Goal: Navigation & Orientation: Find specific page/section

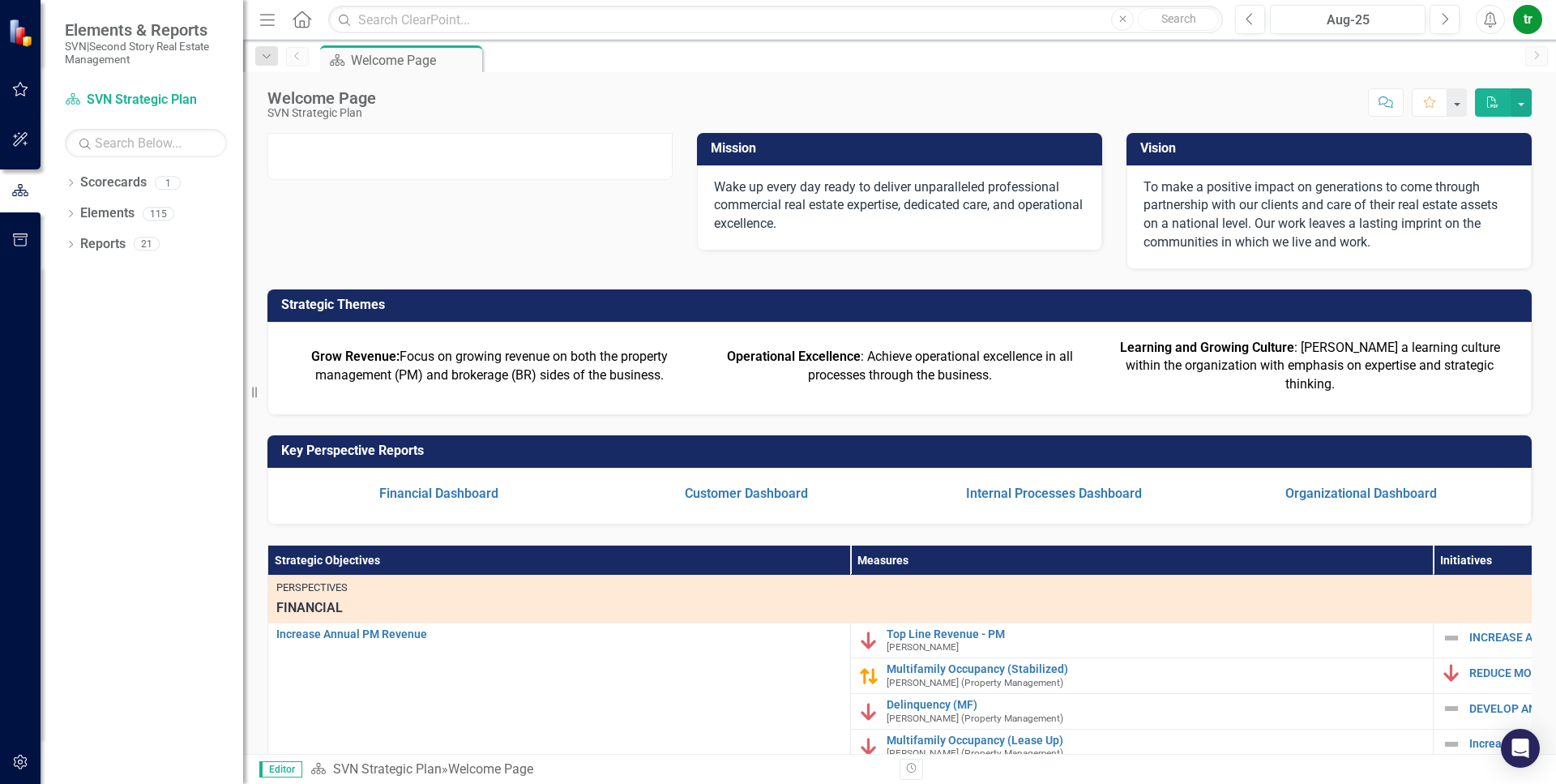
click at [761, 100] on div "Score: N/A Aug-25 Completed Comment Favorite PDF" at bounding box center [959, 101] width 1148 height 27
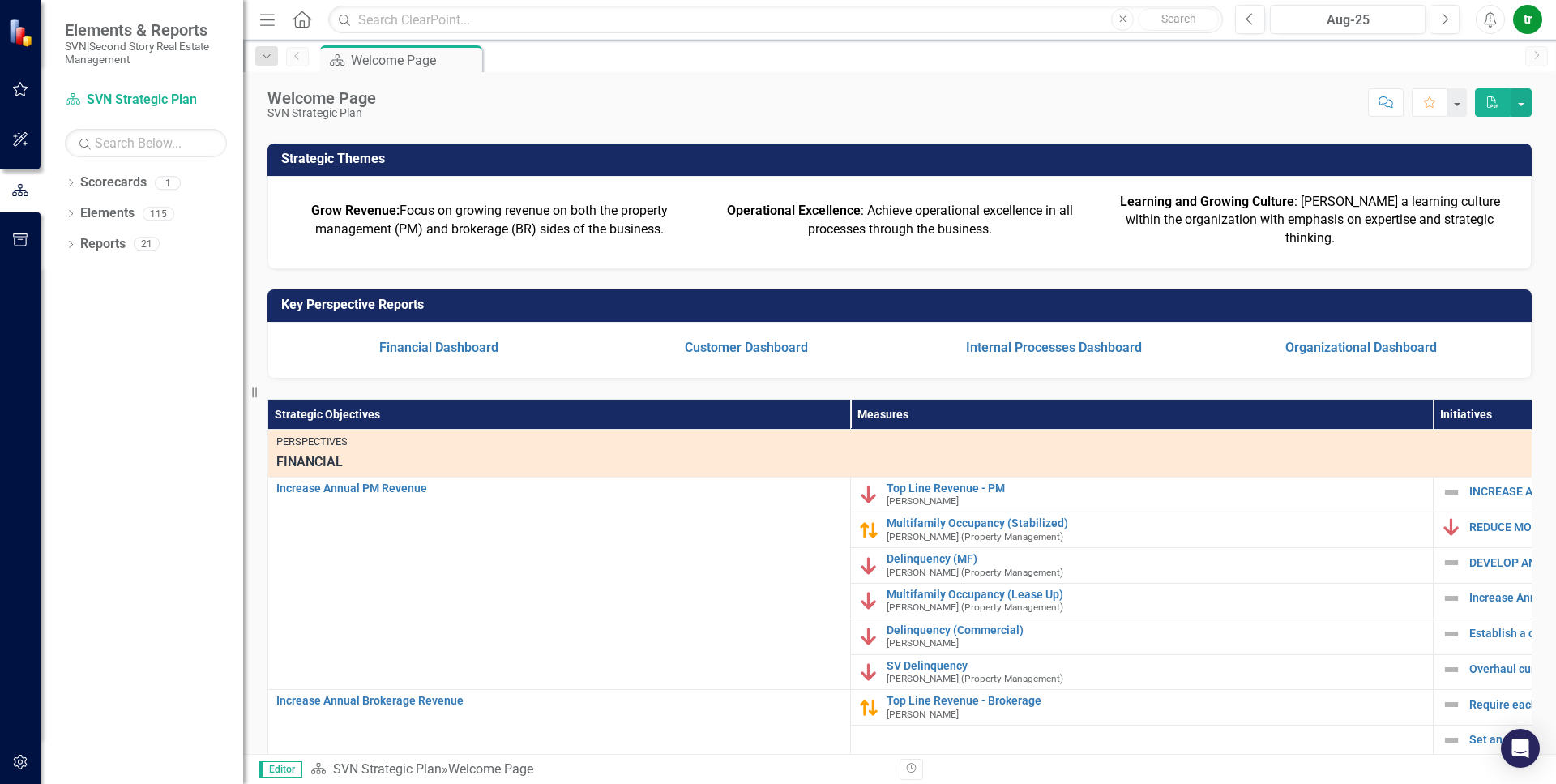
scroll to position [145, 0]
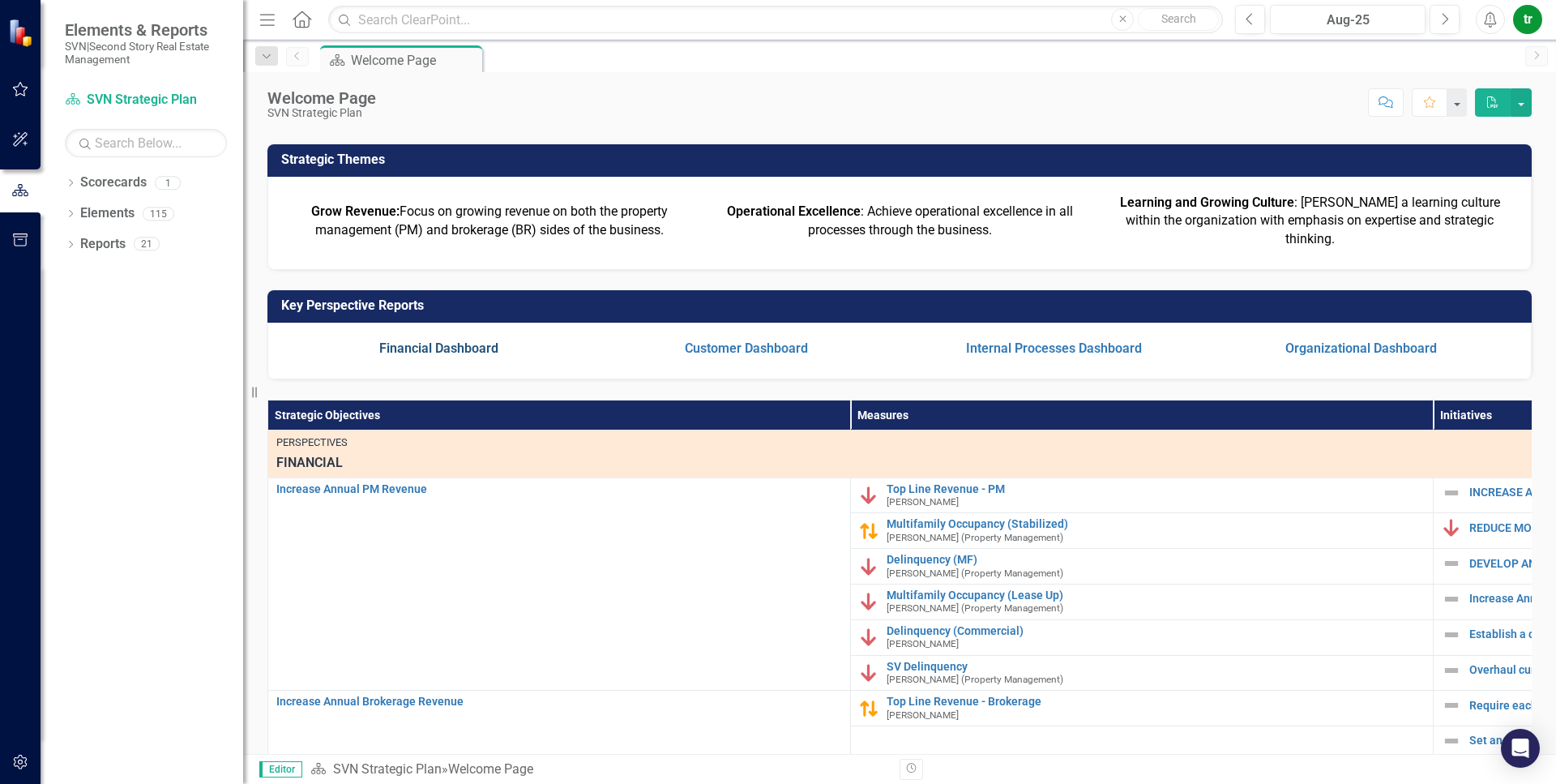
click at [488, 355] on link "Financial Dashboard" at bounding box center [438, 348] width 119 height 15
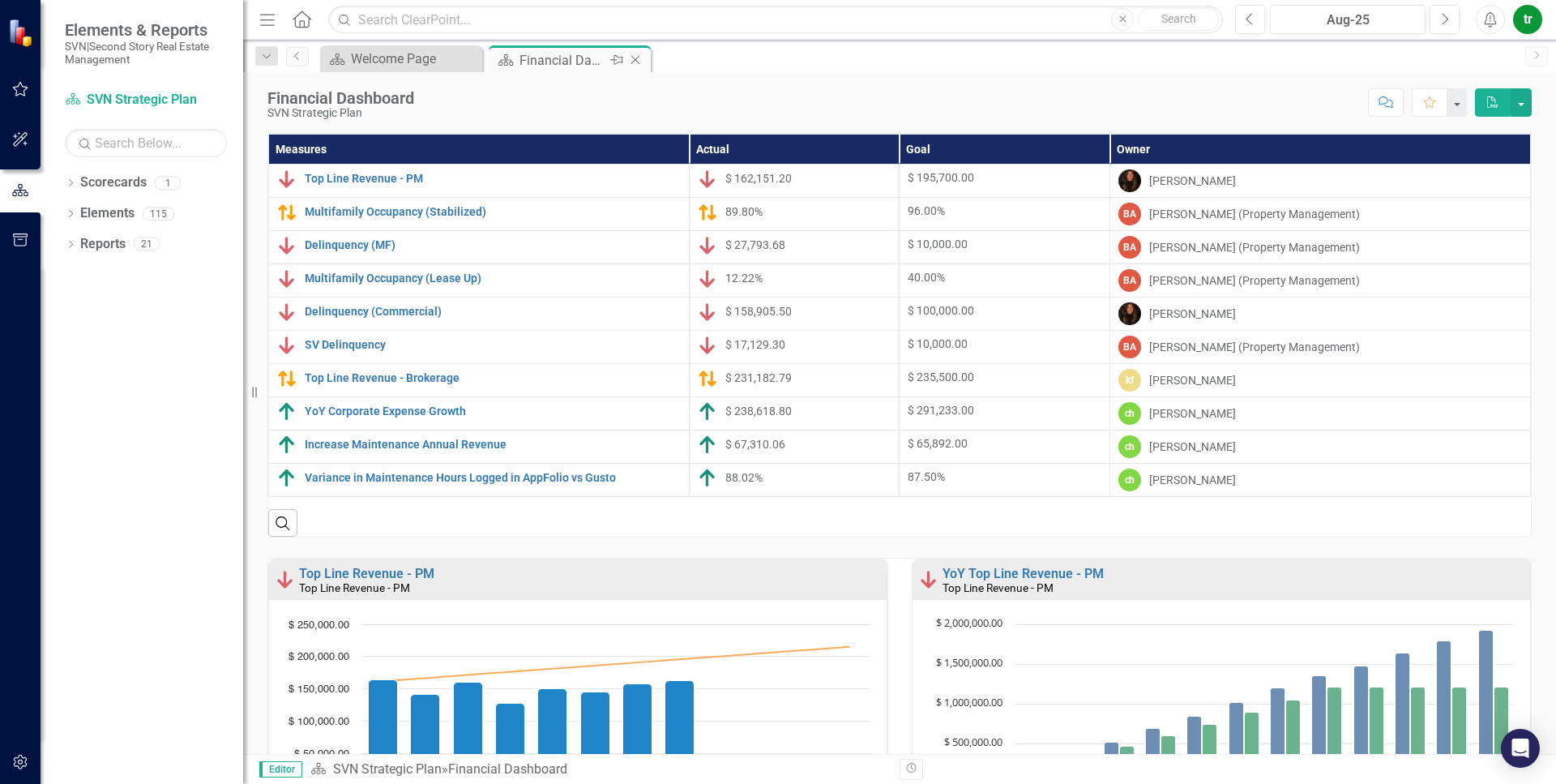
click at [636, 63] on icon "Close" at bounding box center [635, 60] width 16 height 13
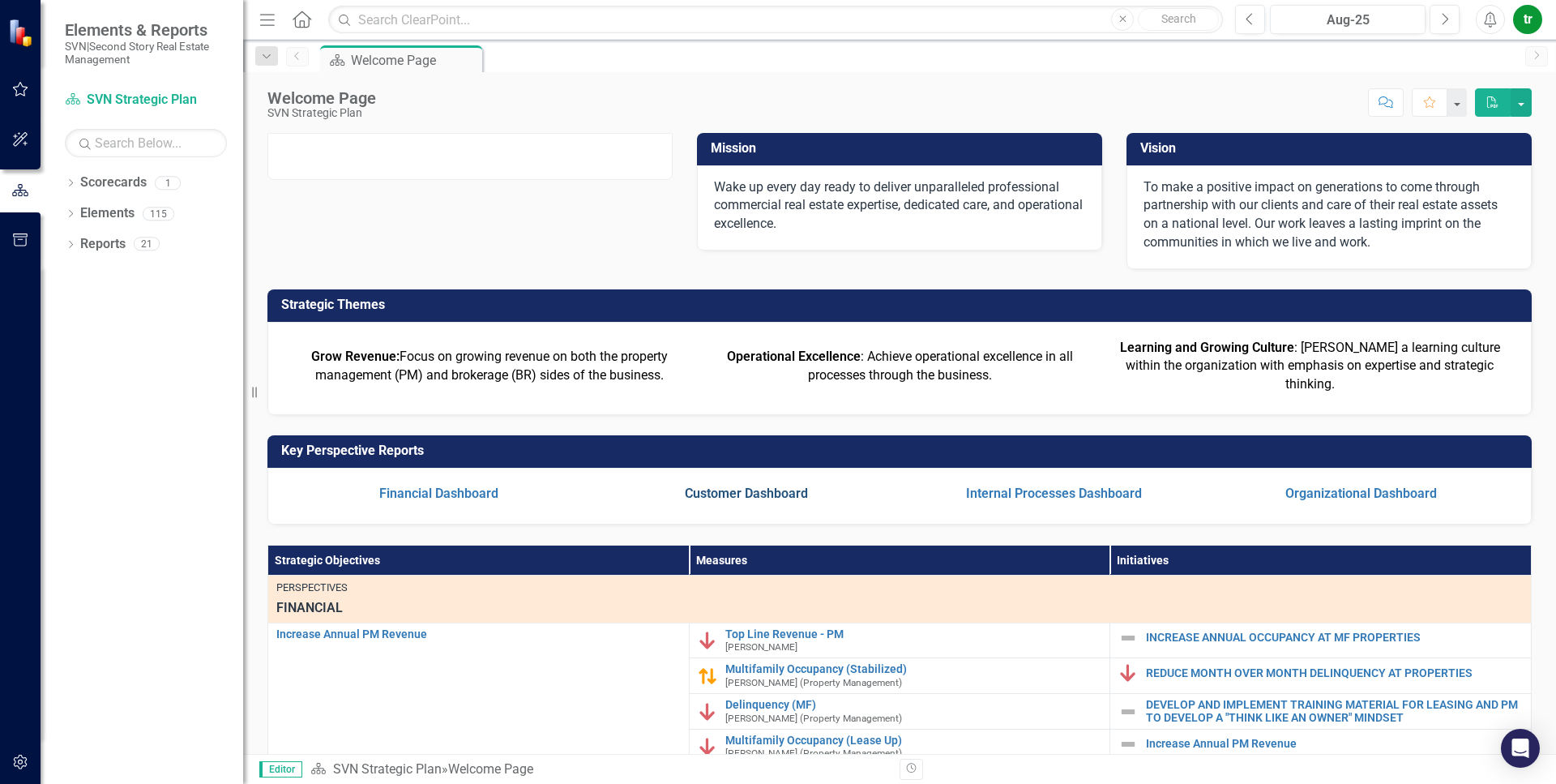
click at [771, 501] on link "Customer Dashboard" at bounding box center [746, 493] width 123 height 15
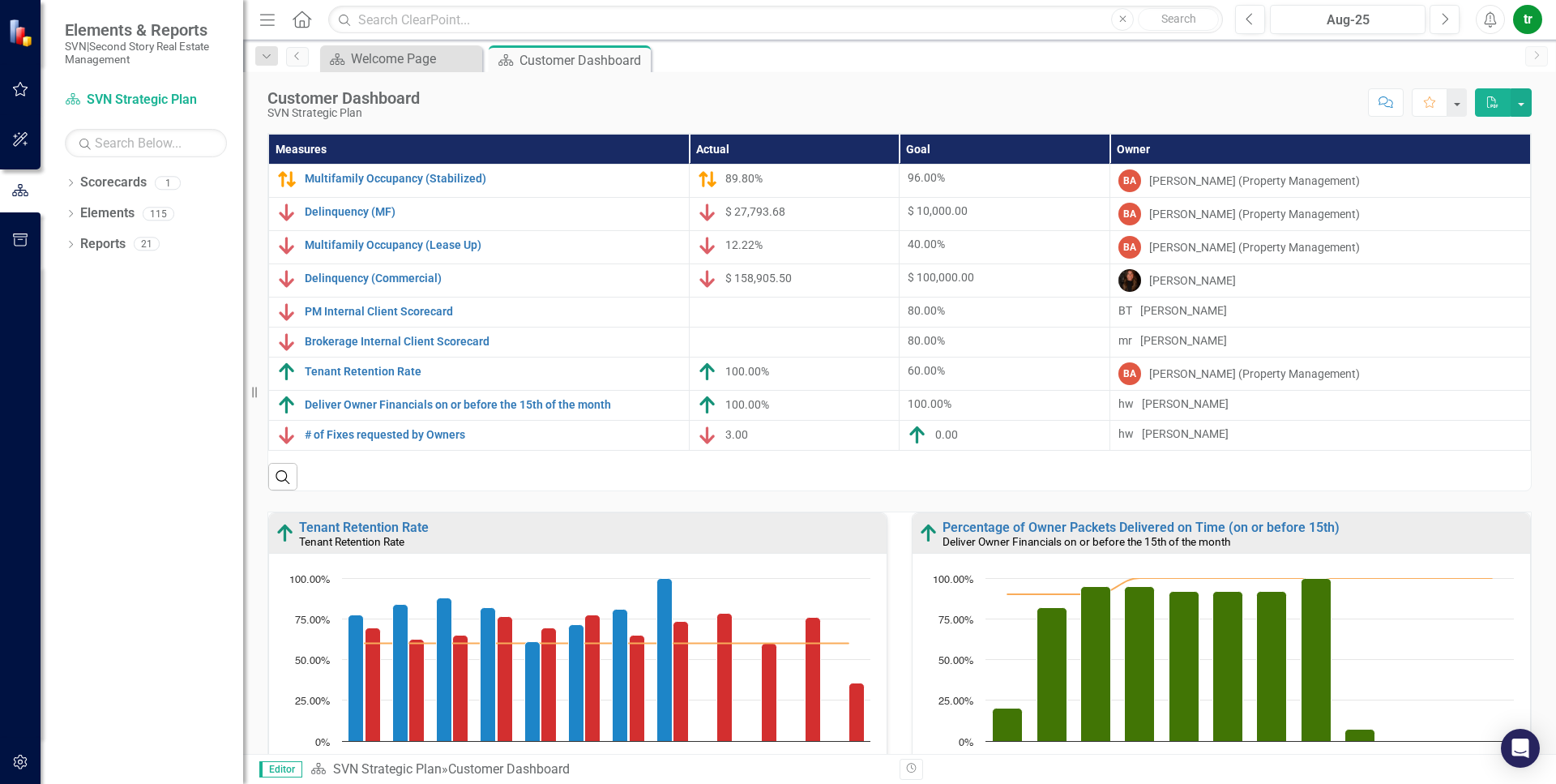
click at [679, 113] on div "Score: N/A Aug-25 Completed Comment Favorite PDF" at bounding box center [979, 101] width 1104 height 27
click at [639, 60] on icon "Close" at bounding box center [635, 60] width 16 height 13
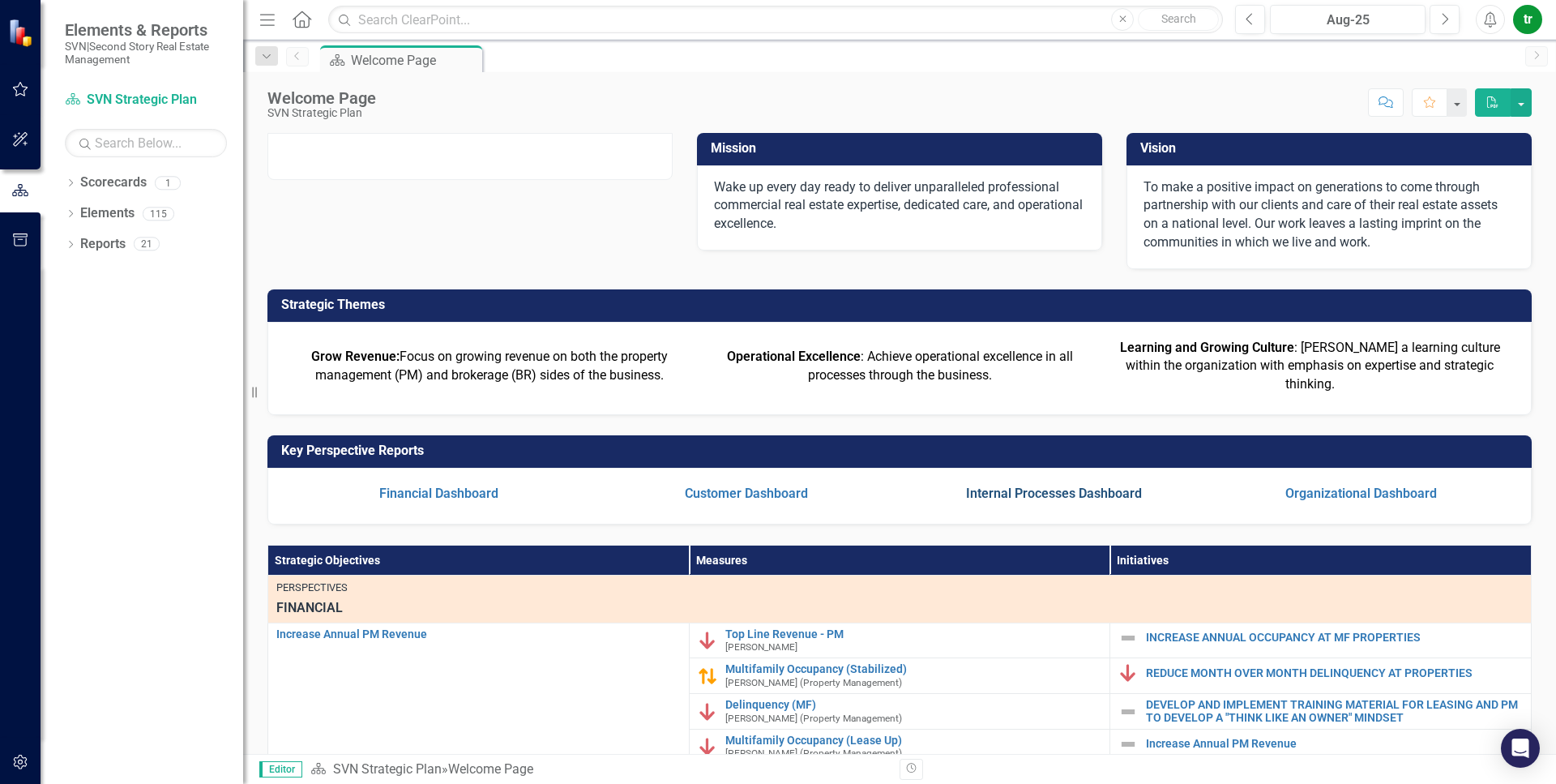
click at [1000, 501] on link "Internal Processes Dashboard" at bounding box center [1054, 493] width 176 height 15
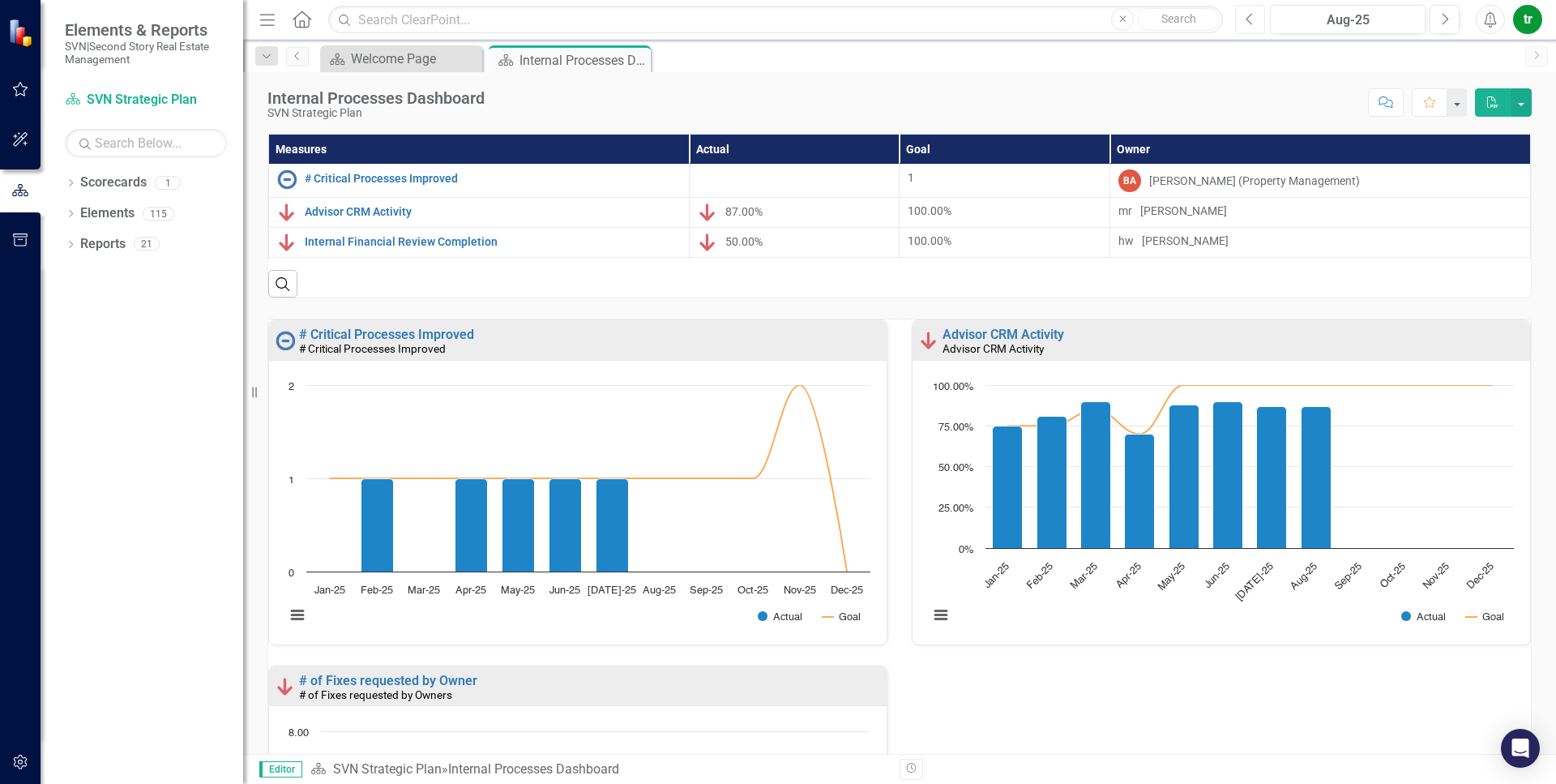
click at [1166, 23] on button "Previous" at bounding box center [1250, 19] width 30 height 29
click at [639, 61] on icon "Close" at bounding box center [635, 60] width 16 height 13
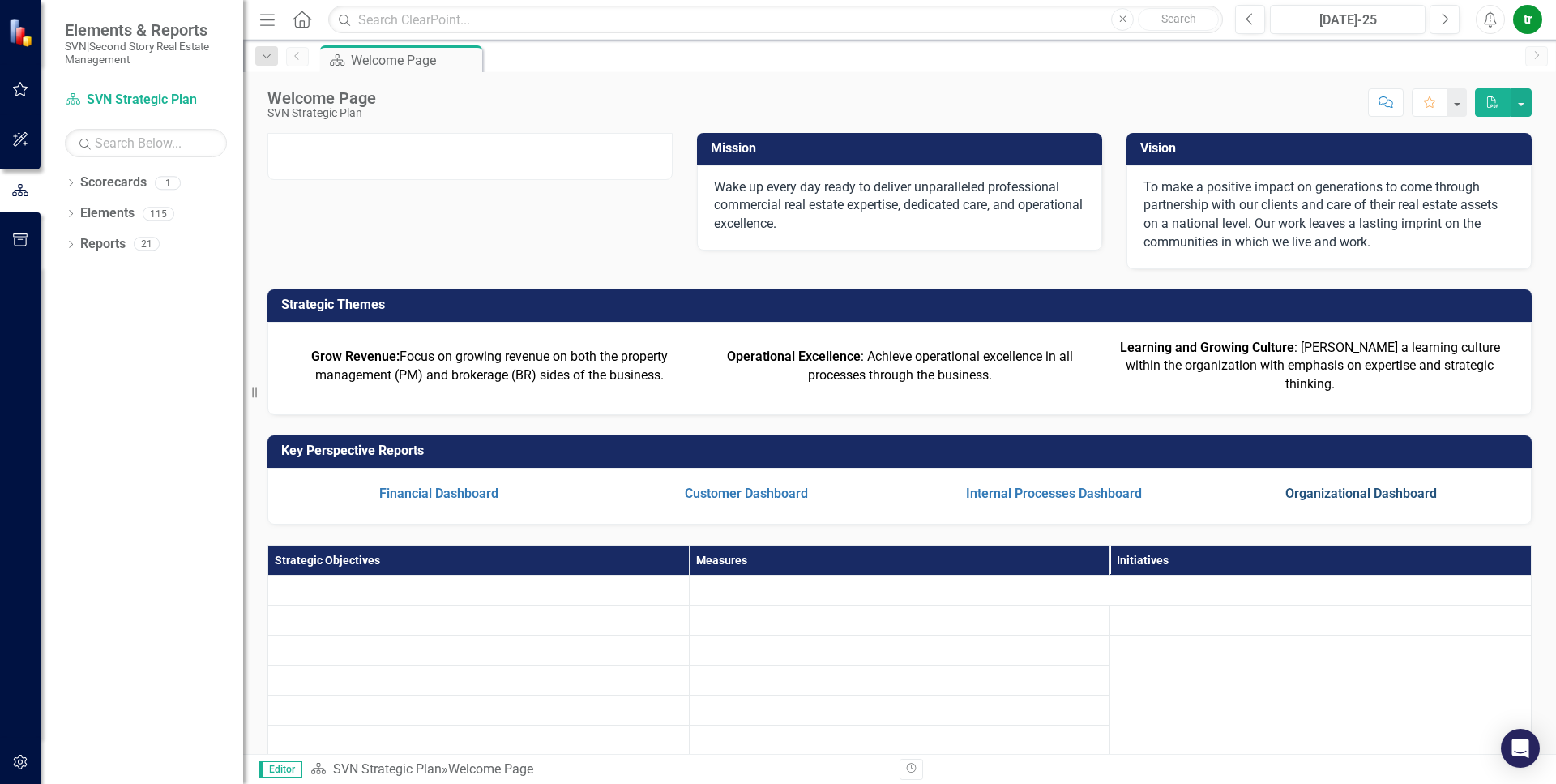
click at [1166, 501] on link "Organizational Dashboard" at bounding box center [1361, 493] width 152 height 15
